Goal: Check status: Check status

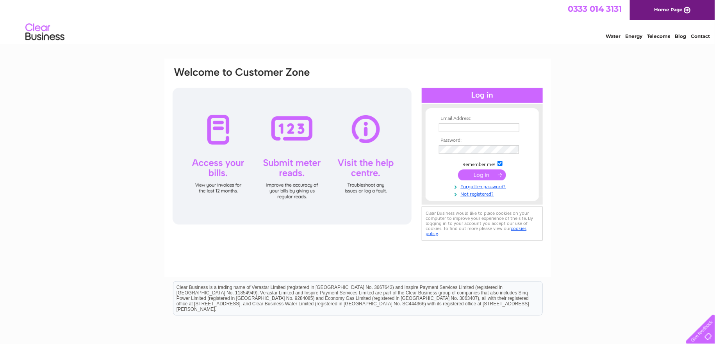
type input "[EMAIL_ADDRESS][DOMAIN_NAME]"
click at [483, 171] on input "submit" at bounding box center [482, 174] width 48 height 11
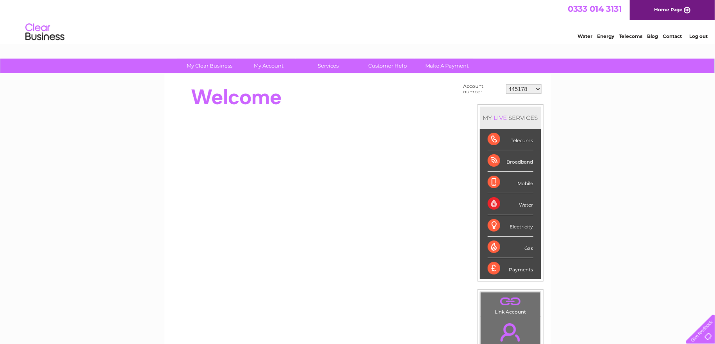
click at [517, 89] on select "445178 1137402 1137540 30264257 30271366 30285458" at bounding box center [524, 88] width 36 height 9
click at [495, 205] on div "Water" at bounding box center [511, 203] width 46 height 21
click at [522, 205] on div "Water" at bounding box center [511, 203] width 46 height 21
click at [494, 203] on div "Water" at bounding box center [511, 203] width 46 height 21
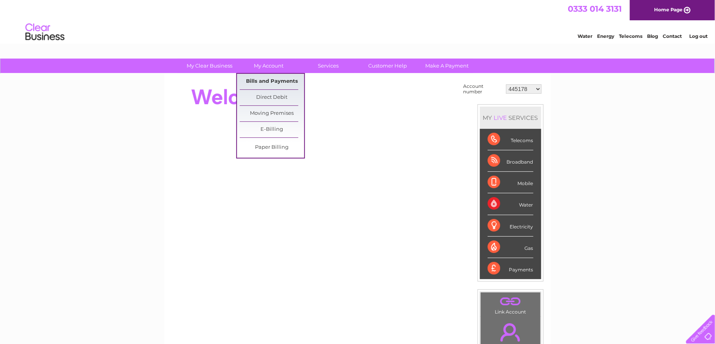
click at [265, 76] on link "Bills and Payments" at bounding box center [272, 82] width 64 height 16
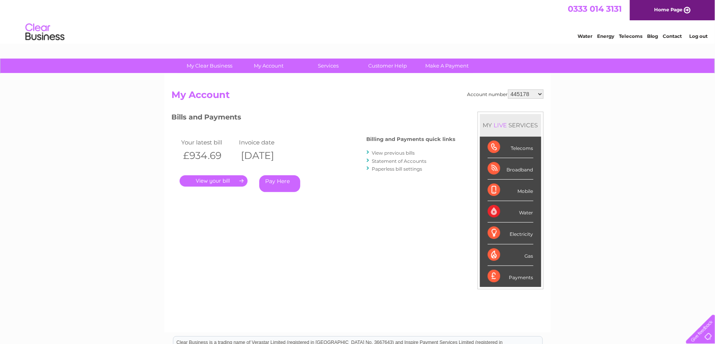
click at [213, 180] on link "." at bounding box center [214, 180] width 68 height 11
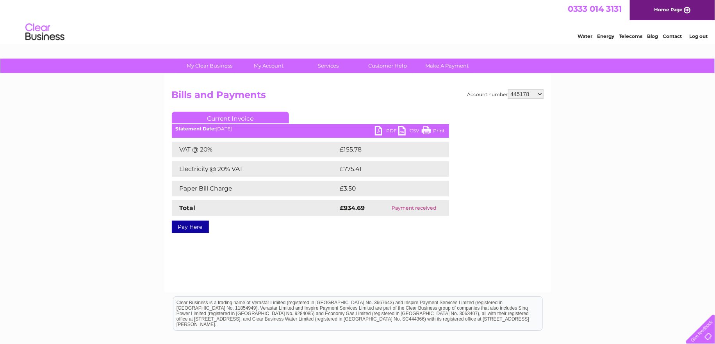
click at [386, 131] on link "PDF" at bounding box center [386, 131] width 23 height 11
click at [513, 93] on select "445178 1137402 1137540 30264257 30271366 30285458" at bounding box center [526, 93] width 36 height 9
select select "1137402"
click at [508, 89] on select "445178 1137402 1137540 30264257 30271366 30285458" at bounding box center [526, 93] width 36 height 9
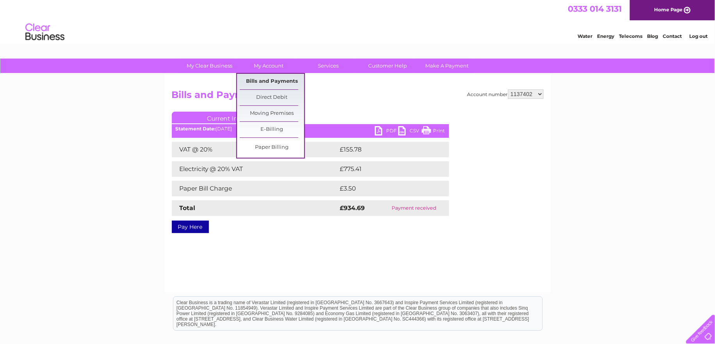
click at [271, 78] on link "Bills and Payments" at bounding box center [272, 82] width 64 height 16
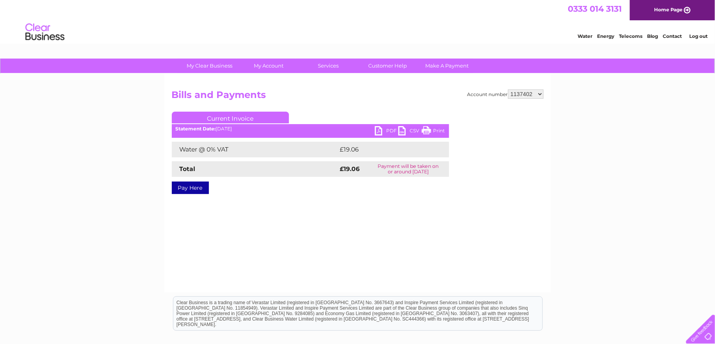
click at [384, 132] on link "PDF" at bounding box center [386, 131] width 23 height 11
click at [519, 90] on select "445178 1137402 1137540 30264257 30271366 30285458" at bounding box center [526, 93] width 36 height 9
select select "1137540"
click at [508, 89] on select "445178 1137402 1137540 30264257 30271366 30285458" at bounding box center [526, 93] width 36 height 9
click at [390, 132] on link "PDF" at bounding box center [386, 131] width 23 height 11
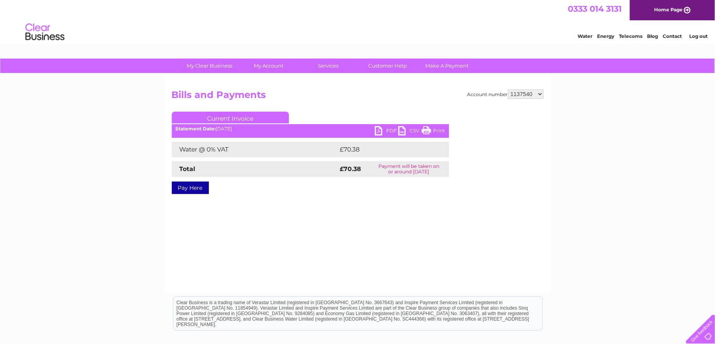
click at [525, 93] on select "445178 1137402 1137540 30264257 30271366 30285458" at bounding box center [526, 93] width 36 height 9
select select "30264257"
click at [508, 89] on select "445178 1137402 1137540 30264257 30271366 30285458" at bounding box center [526, 93] width 36 height 9
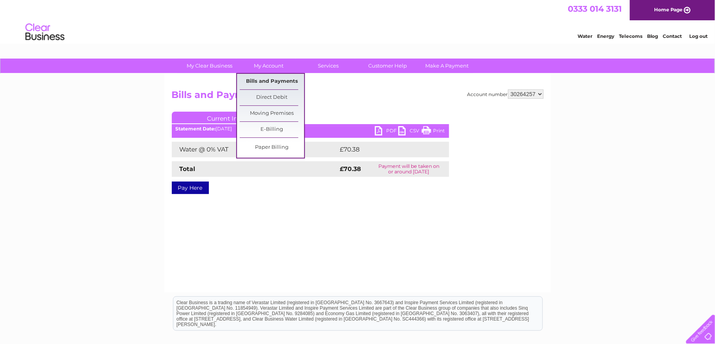
click at [278, 82] on link "Bills and Payments" at bounding box center [272, 82] width 64 height 16
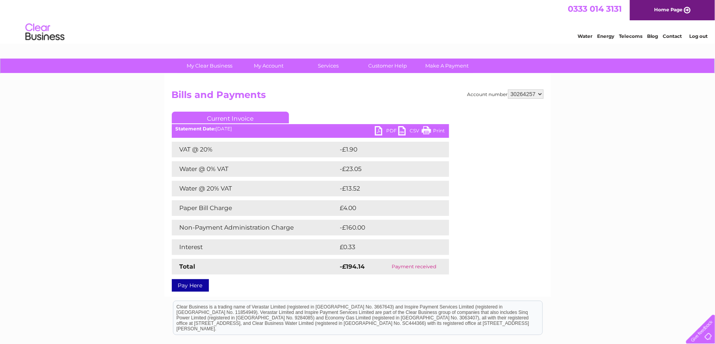
click at [516, 96] on select "445178 1137402 1137540 30264257 30271366 30285458" at bounding box center [526, 93] width 36 height 9
select select "30271366"
click at [508, 89] on select "445178 1137402 1137540 30264257 30271366 30285458" at bounding box center [526, 93] width 36 height 9
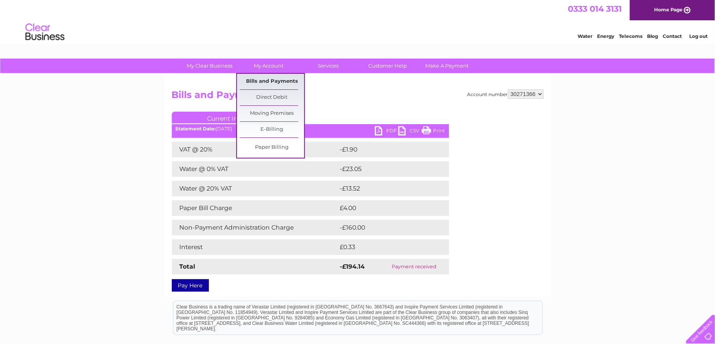
click at [268, 82] on link "Bills and Payments" at bounding box center [272, 82] width 64 height 16
click at [271, 78] on link "Bills and Payments" at bounding box center [272, 82] width 64 height 16
click at [276, 80] on link "Bills and Payments" at bounding box center [272, 82] width 64 height 16
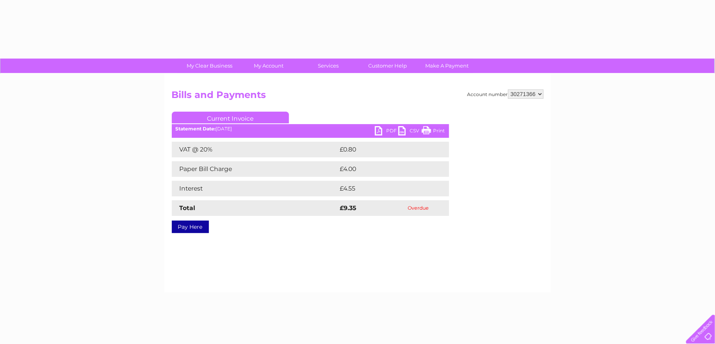
click at [529, 95] on select "445178 1137402 1137540 30264257 30271366 30285458" at bounding box center [526, 93] width 36 height 9
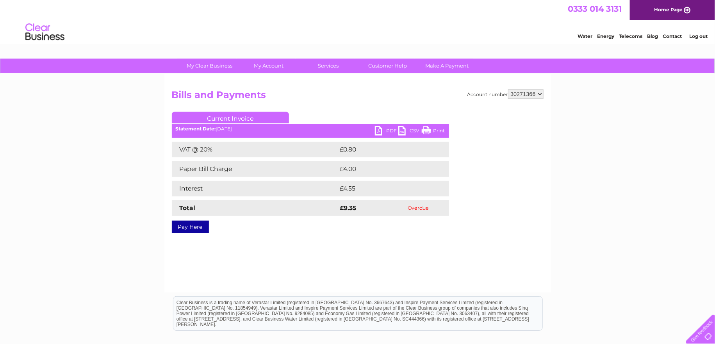
select select "30285458"
click at [508, 89] on select "445178 1137402 1137540 30264257 30271366 30285458" at bounding box center [526, 93] width 36 height 9
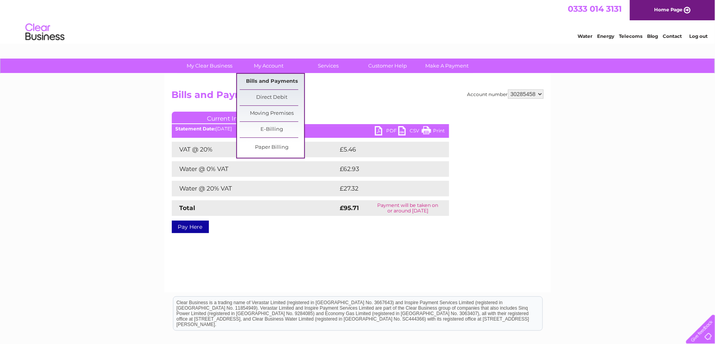
click at [272, 84] on link "Bills and Payments" at bounding box center [272, 82] width 64 height 16
click at [272, 82] on link "Bills and Payments" at bounding box center [272, 82] width 64 height 16
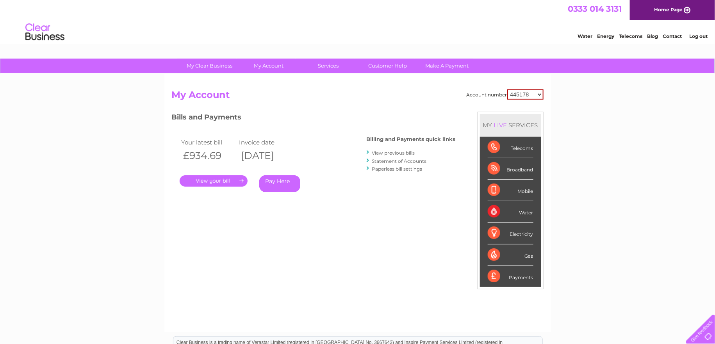
click at [232, 183] on link "." at bounding box center [214, 180] width 68 height 11
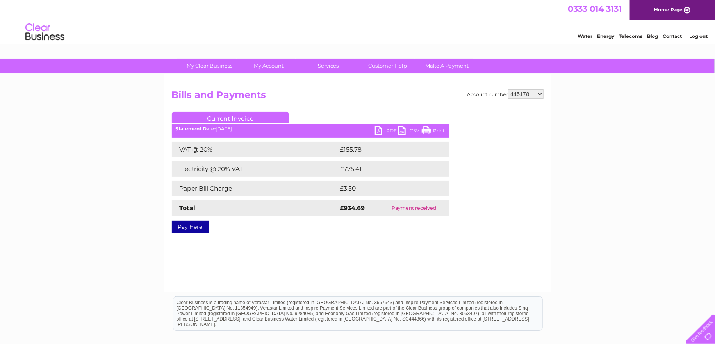
click at [518, 96] on select "445178 1137402 1137540 30264257 30271366 30285458" at bounding box center [526, 93] width 36 height 9
select select "30264257"
click at [508, 89] on select "445178 1137402 1137540 30264257 30271366 30285458" at bounding box center [526, 93] width 36 height 9
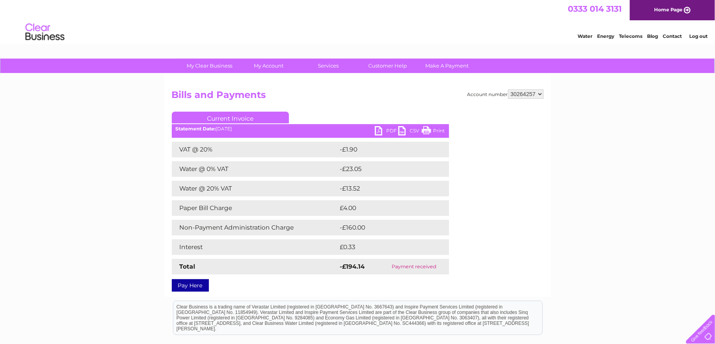
click at [516, 94] on select "445178 1137402 1137540 30264257 30271366 30285458" at bounding box center [526, 93] width 36 height 9
select select "30285458"
click at [508, 89] on select "445178 1137402 1137540 30264257 30271366 30285458" at bounding box center [526, 93] width 36 height 9
